Goal: Information Seeking & Learning: Learn about a topic

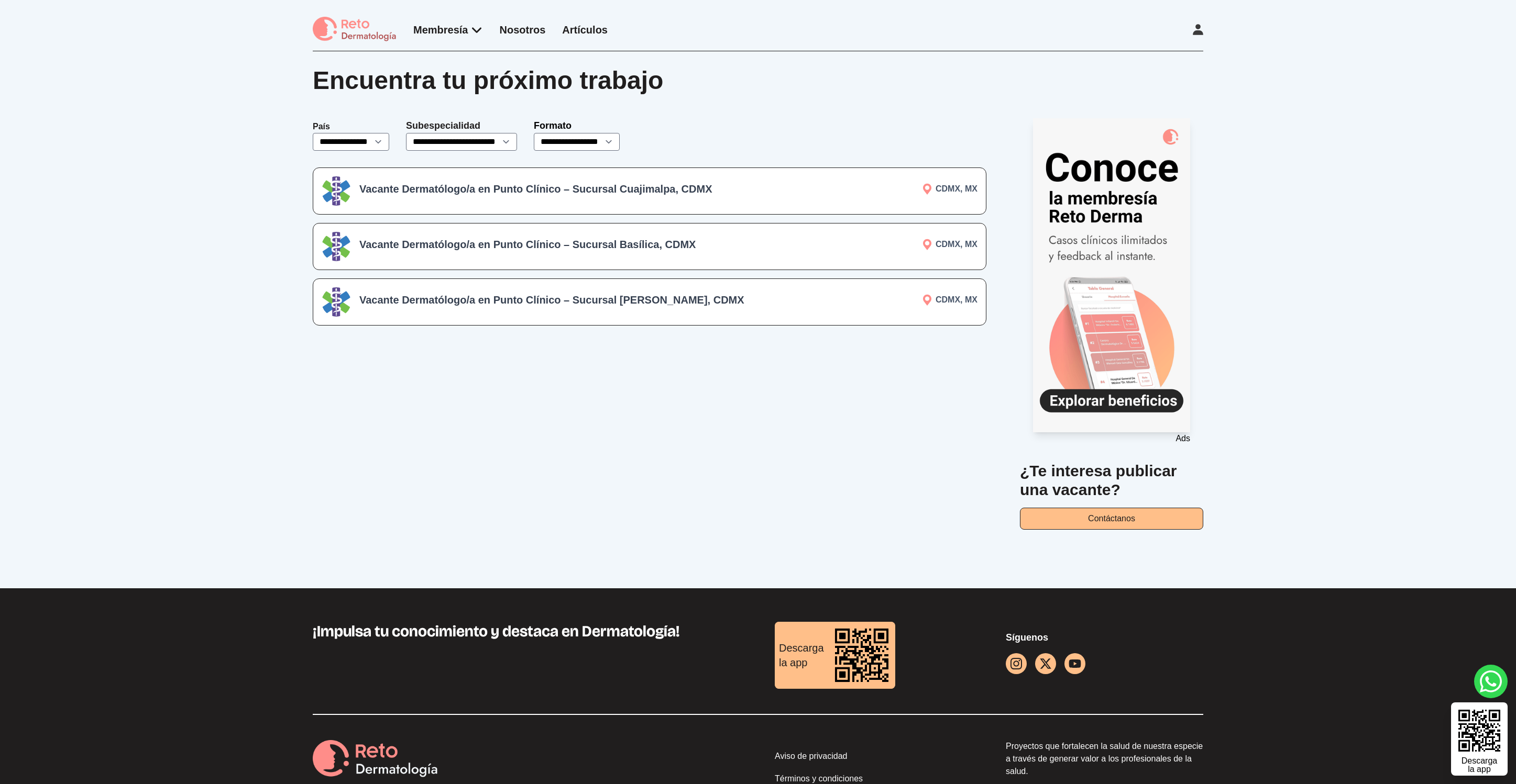
click at [600, 205] on div "Vacante Dermatólogo/a en Punto Clínico – Sucursal Cuajimalpa, CDMX CDMX, MX" at bounding box center [649, 191] width 674 height 47
click at [708, 253] on div "Vacante Dermatólogo/a en Punto Clínico – Sucursal Basílica, CDMX" at bounding box center [563, 246] width 407 height 19
click at [714, 304] on h3 "Vacante Dermatólogo/a en Punto Clínico – Sucursal Del Valle, CDMX" at bounding box center [563, 300] width 407 height 15
click at [843, 184] on p "CDMX, MX" at bounding box center [876, 189] width 203 height 12
